Goal: Information Seeking & Learning: Learn about a topic

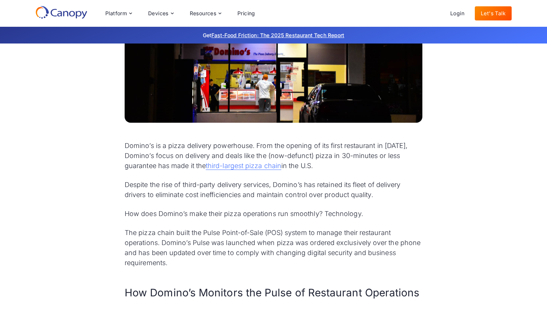
scroll to position [269, 0]
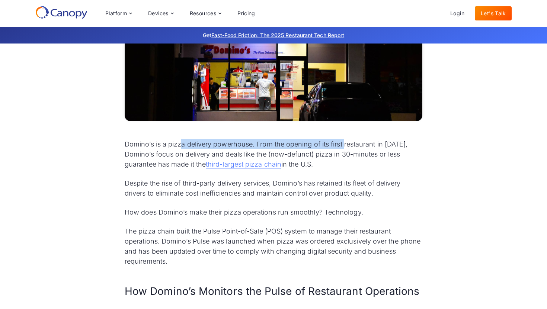
drag, startPoint x: 182, startPoint y: 144, endPoint x: 344, endPoint y: 146, distance: 161.8
click at [344, 146] on p "Domino’s is a pizza delivery powerhouse. From the opening of its first restaura…" at bounding box center [274, 154] width 298 height 30
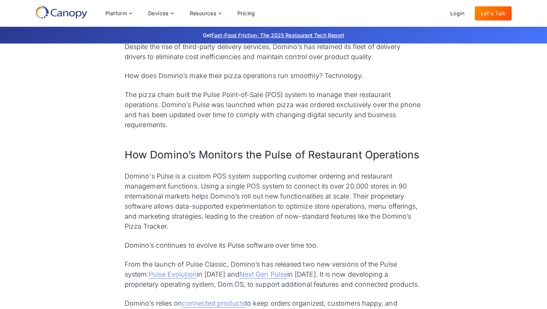
scroll to position [416, 0]
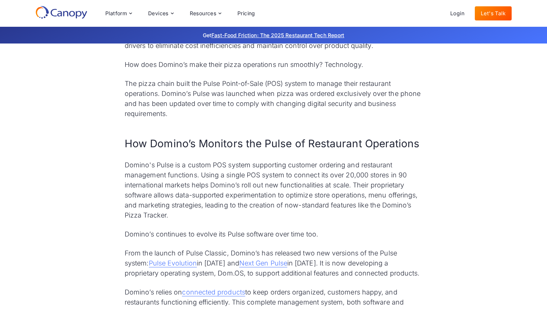
drag, startPoint x: 200, startPoint y: 164, endPoint x: 252, endPoint y: 165, distance: 51.4
click at [252, 165] on p "Domino's Pulse is a custom POS system supporting customer ordering and restaura…" at bounding box center [274, 190] width 298 height 60
drag, startPoint x: 199, startPoint y: 169, endPoint x: 264, endPoint y: 167, distance: 65.1
click at [264, 167] on p "Domino's Pulse is a custom POS system supporting customer ordering and restaura…" at bounding box center [274, 190] width 298 height 60
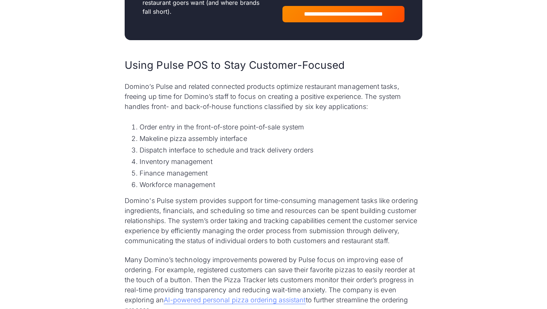
scroll to position [966, 0]
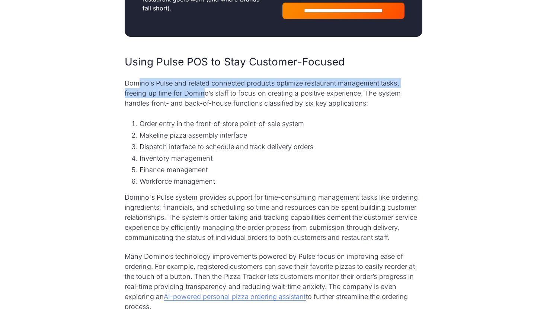
drag, startPoint x: 138, startPoint y: 88, endPoint x: 203, endPoint y: 89, distance: 64.4
click at [203, 89] on p "Domino’s Pulse and related connected products optimize restaurant management ta…" at bounding box center [274, 93] width 298 height 30
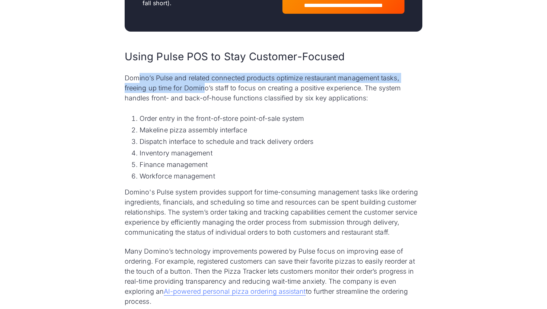
scroll to position [972, 0]
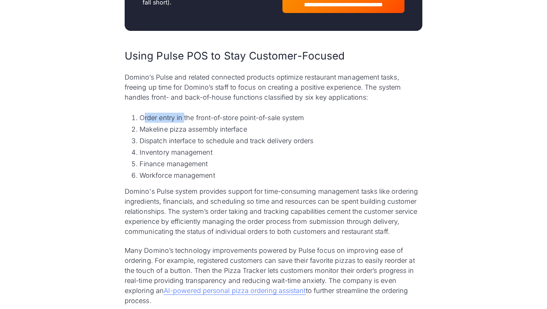
drag, startPoint x: 142, startPoint y: 118, endPoint x: 184, endPoint y: 120, distance: 41.7
click at [184, 120] on li "Order entry in the front-of-store point-of-sale system" at bounding box center [281, 118] width 283 height 10
drag, startPoint x: 143, startPoint y: 130, endPoint x: 219, endPoint y: 130, distance: 76.3
click at [219, 130] on li "Makeline pizza assembly interface" at bounding box center [281, 129] width 283 height 10
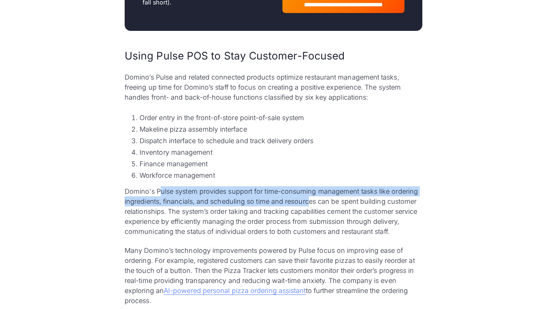
drag, startPoint x: 159, startPoint y: 194, endPoint x: 308, endPoint y: 200, distance: 149.3
click at [308, 200] on p "Domino's Pulse system provides support for time-consuming management tasks like…" at bounding box center [274, 211] width 298 height 50
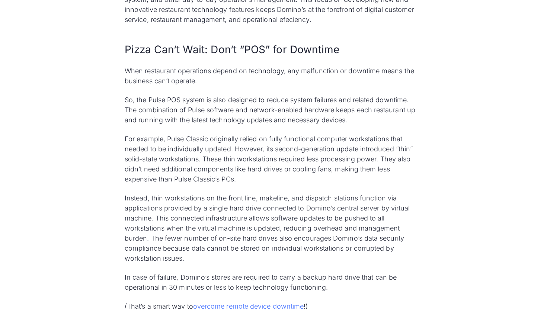
scroll to position [1906, 0]
drag, startPoint x: 164, startPoint y: 152, endPoint x: 219, endPoint y: 153, distance: 54.7
click at [219, 153] on p "For example, Pulse Classic originally relied on fully functional computer works…" at bounding box center [274, 159] width 298 height 50
drag, startPoint x: 301, startPoint y: 149, endPoint x: 329, endPoint y: 150, distance: 27.5
click at [329, 150] on p "For example, Pulse Classic originally relied on fully functional computer works…" at bounding box center [274, 159] width 298 height 50
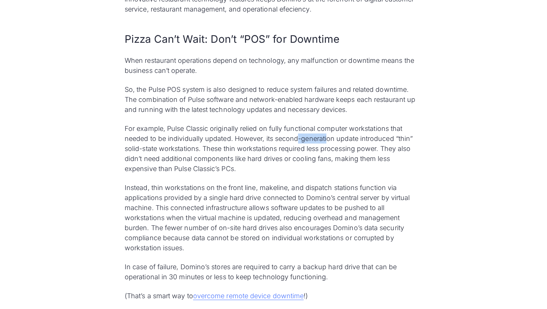
scroll to position [1918, 0]
